Goal: Navigation & Orientation: Find specific page/section

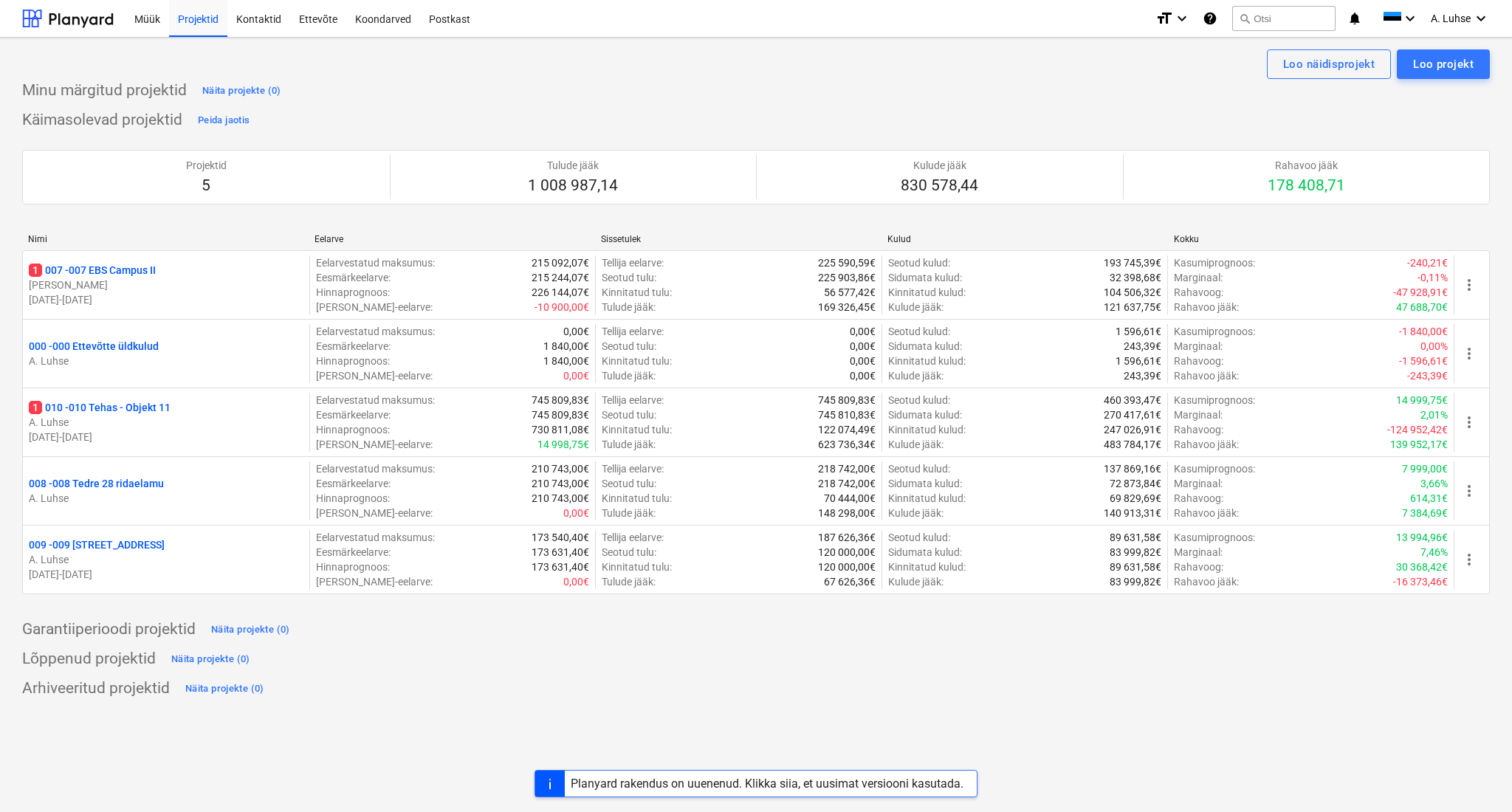
click at [90, 15] on div at bounding box center [68, 19] width 92 height 37
click at [438, 31] on div "Postkast" at bounding box center [450, 18] width 59 height 37
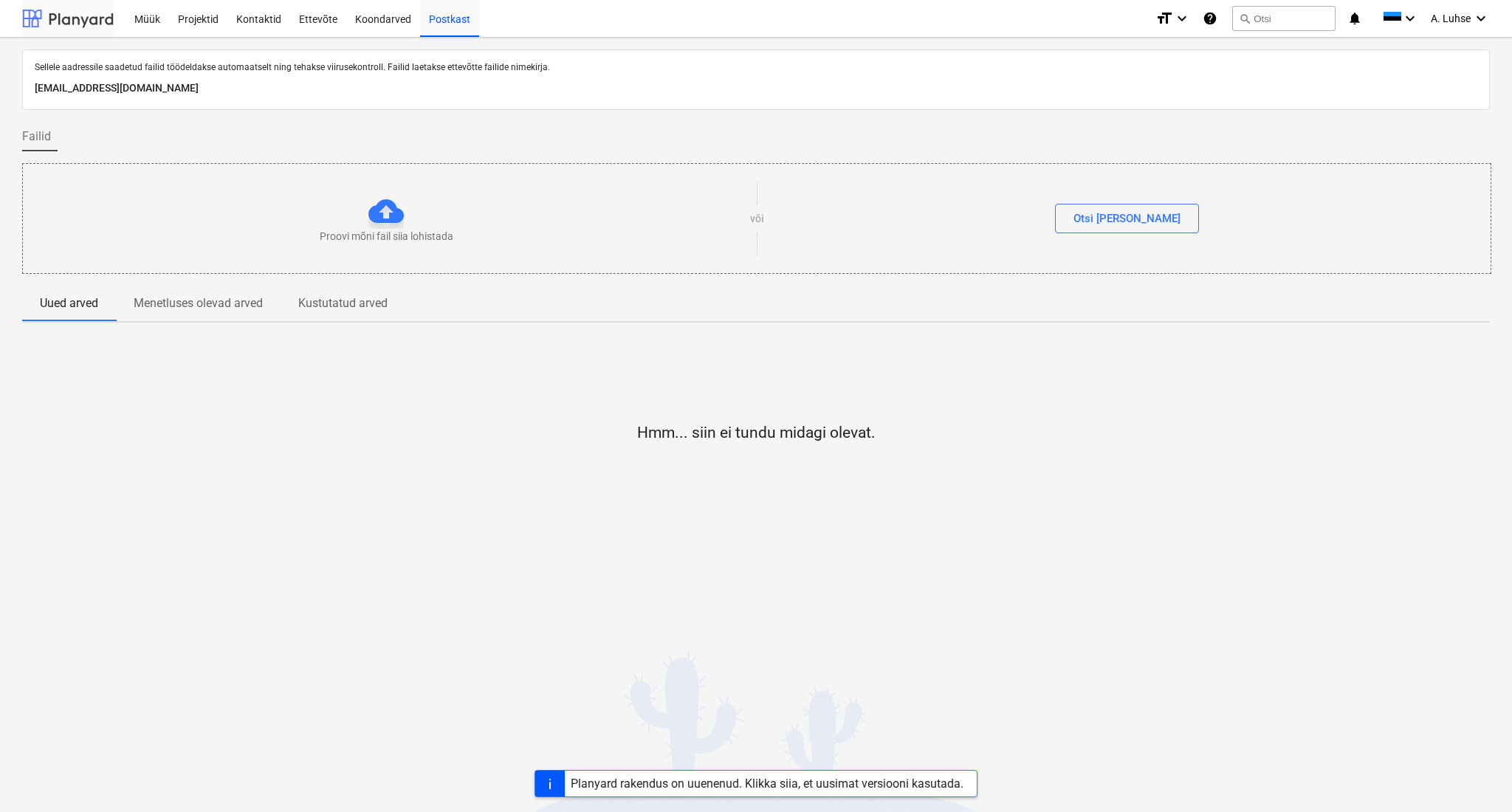
click at [73, 17] on div at bounding box center [68, 19] width 92 height 37
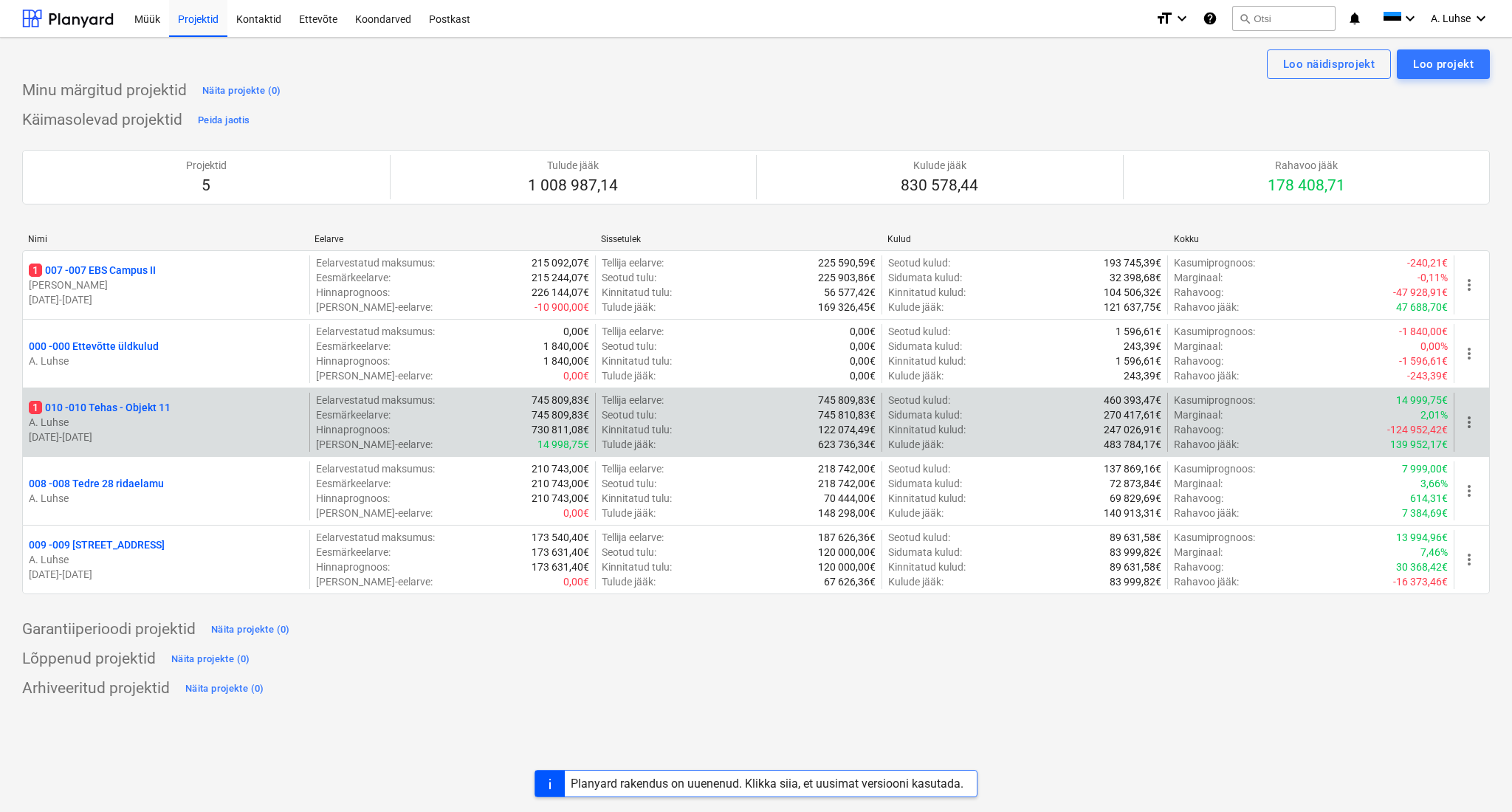
click at [239, 413] on div "1 010 - 010 Tehas - Objekt 11" at bounding box center [166, 407] width 275 height 14
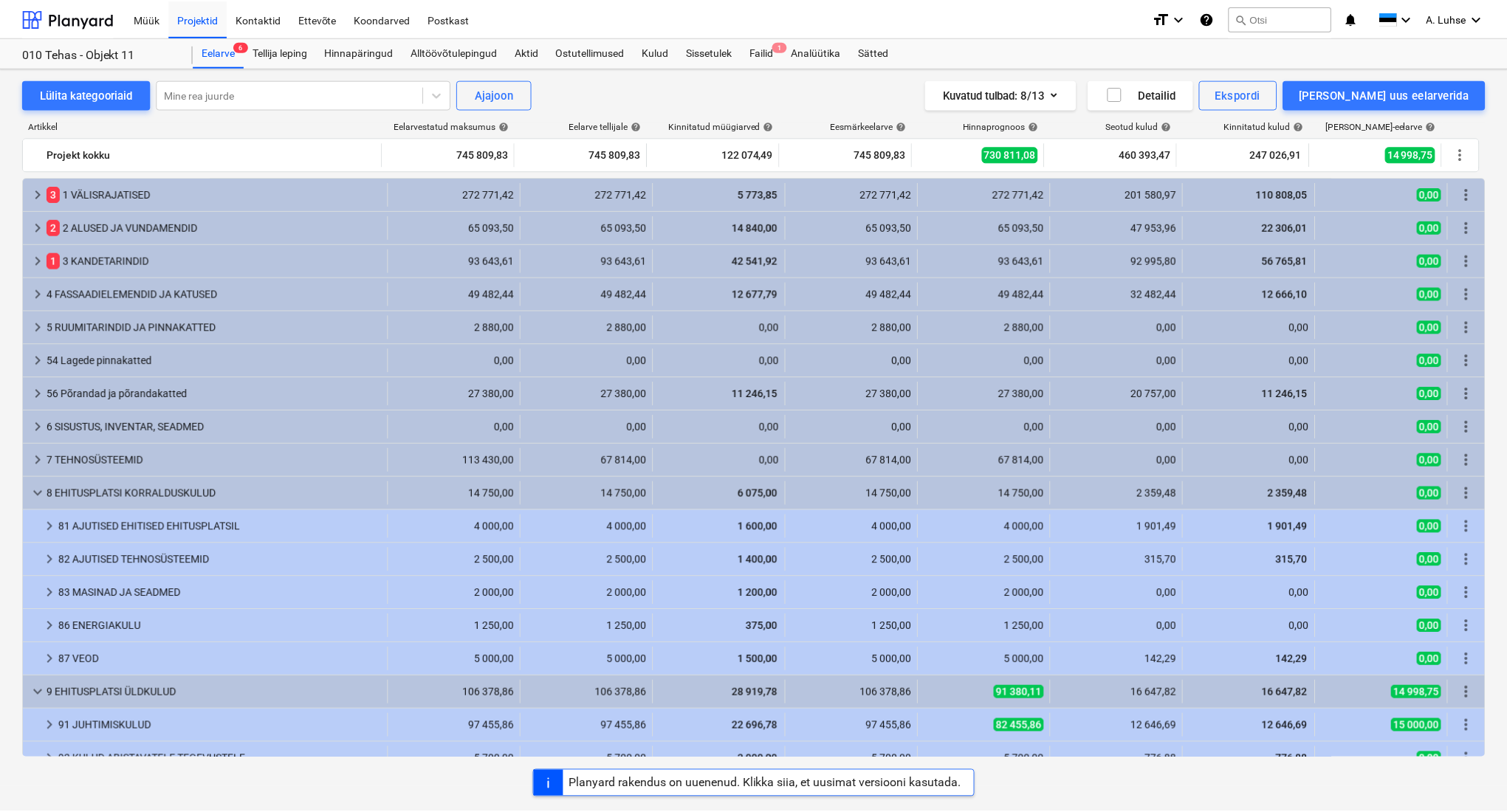
scroll to position [197, 0]
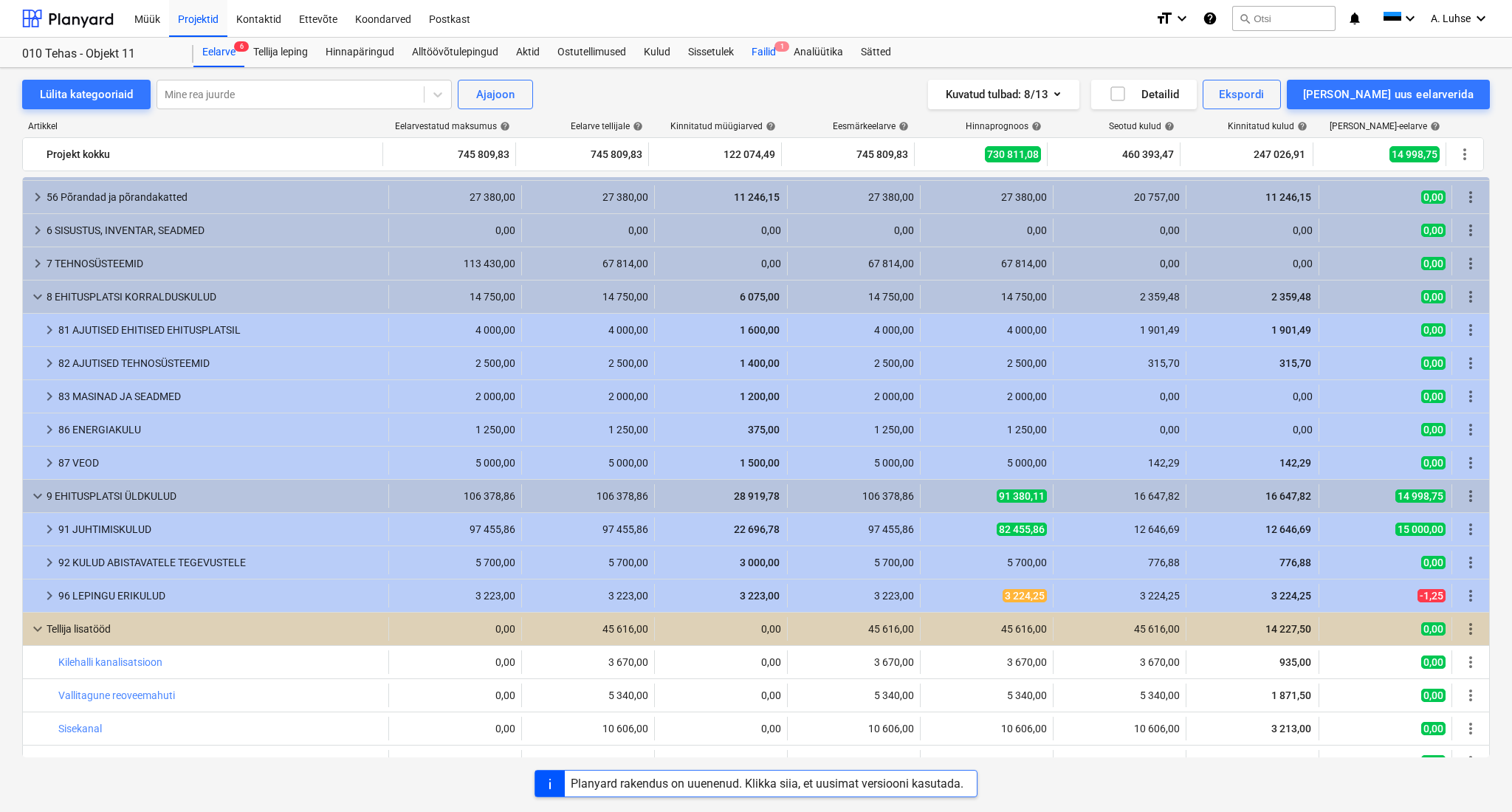
click at [760, 46] on div "Failid 1" at bounding box center [764, 52] width 42 height 30
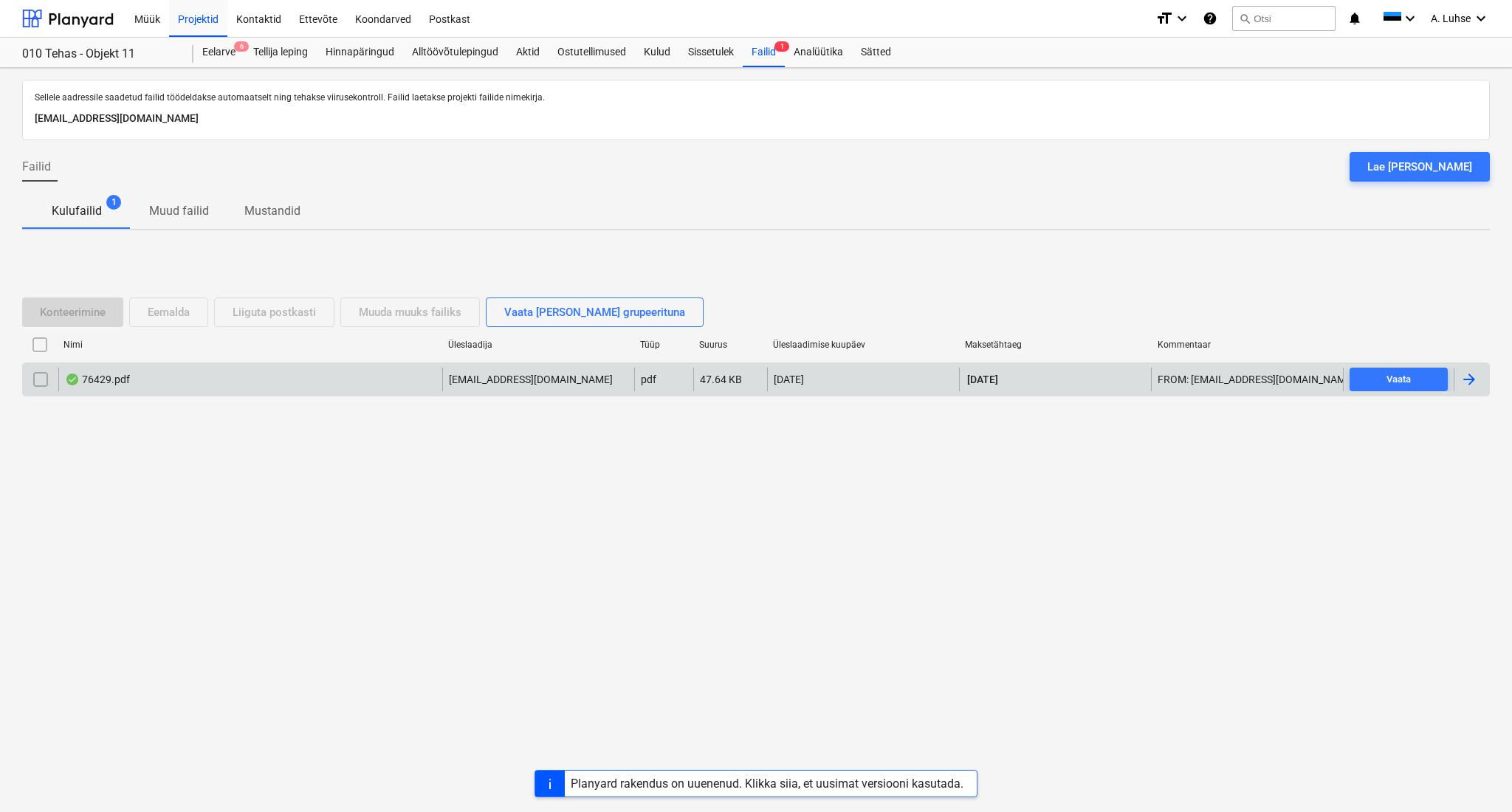
click at [275, 379] on div "76429.pdf" at bounding box center [250, 380] width 384 height 24
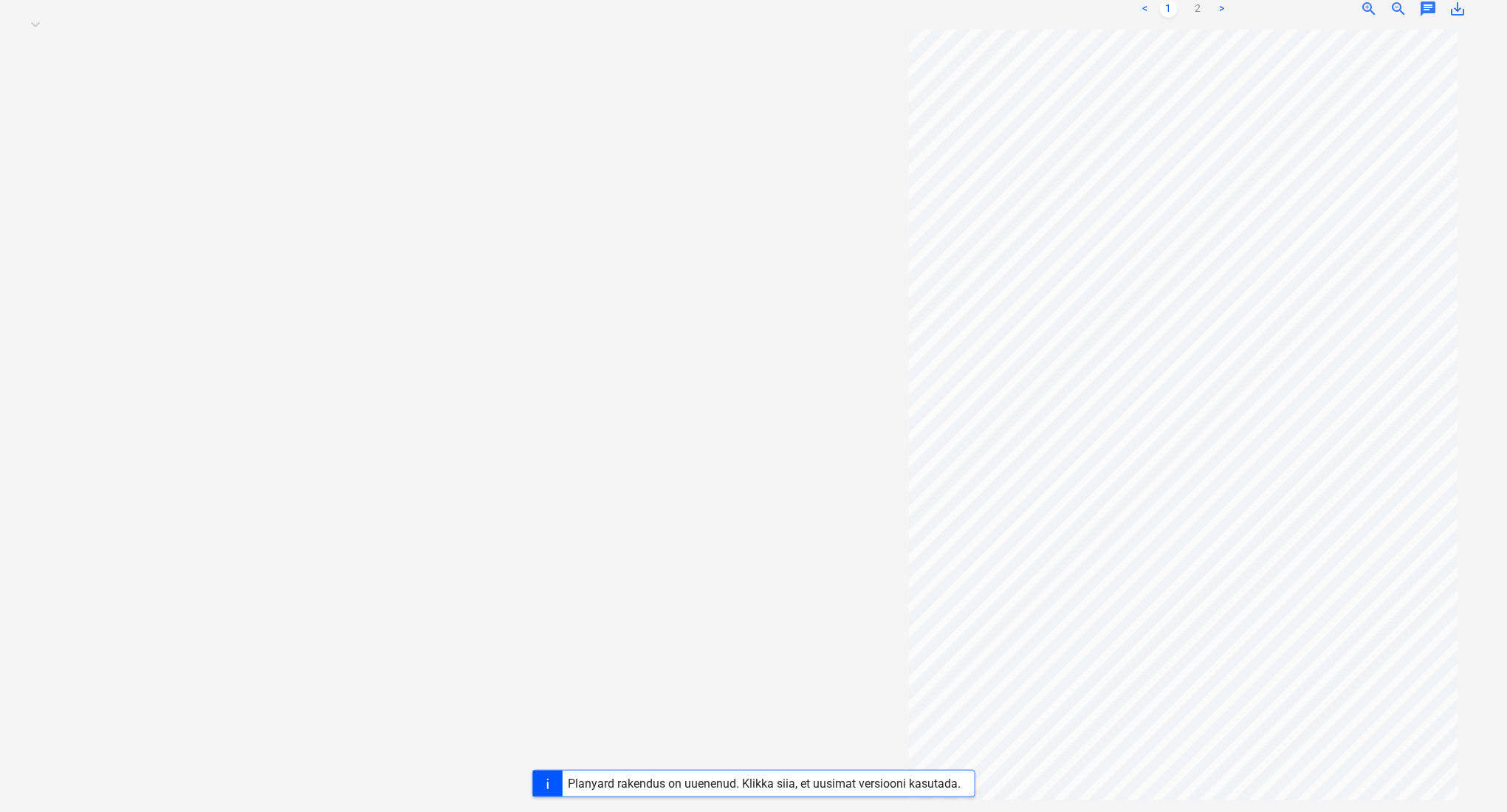
click at [1199, 20] on div "< 1 2 >" at bounding box center [1182, 8] width 192 height 42
click at [1199, 14] on link "2" at bounding box center [1198, 8] width 18 height 18
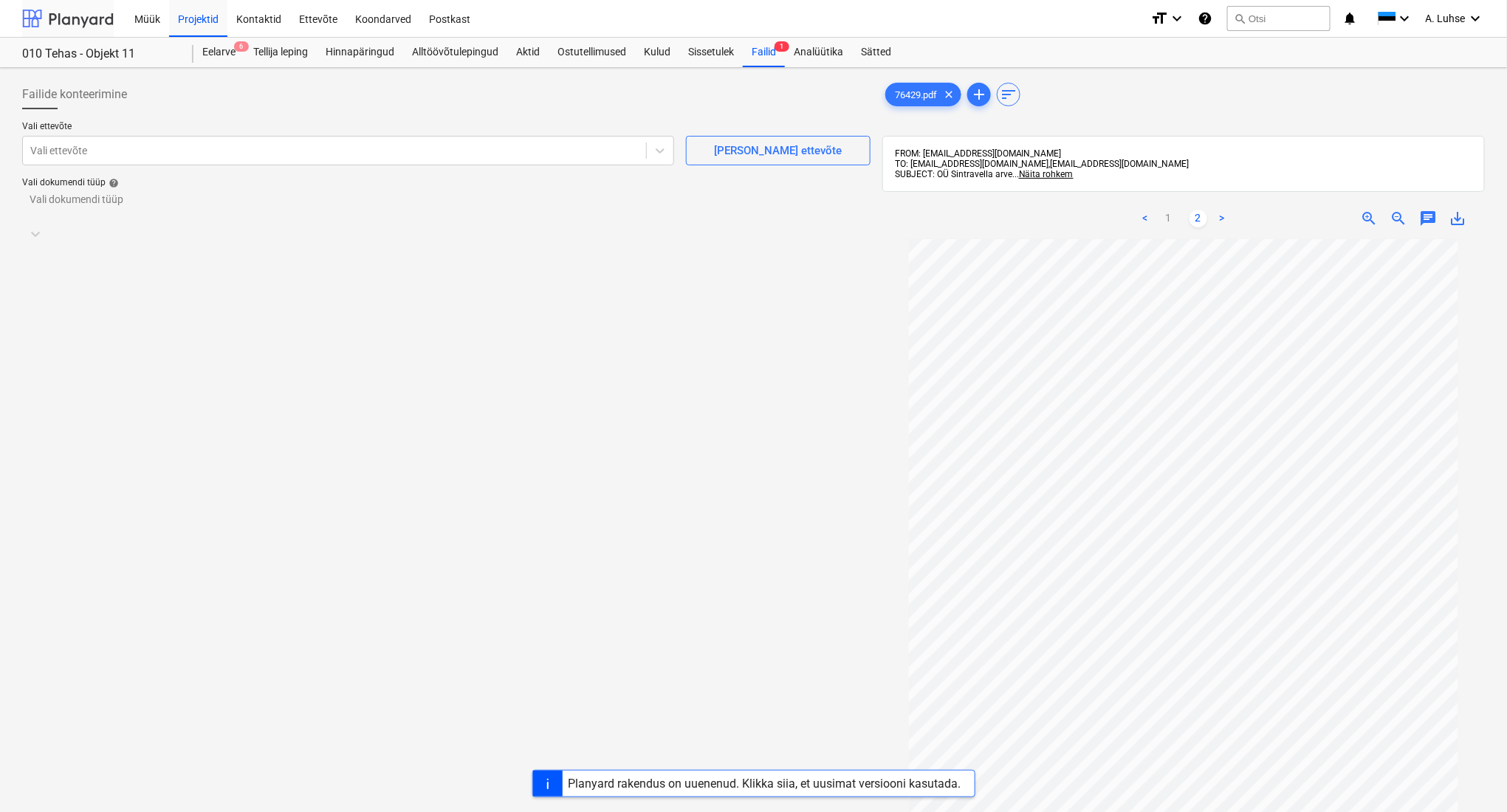
click at [61, 18] on div at bounding box center [68, 19] width 92 height 37
